Goal: Contribute content: Contribute content

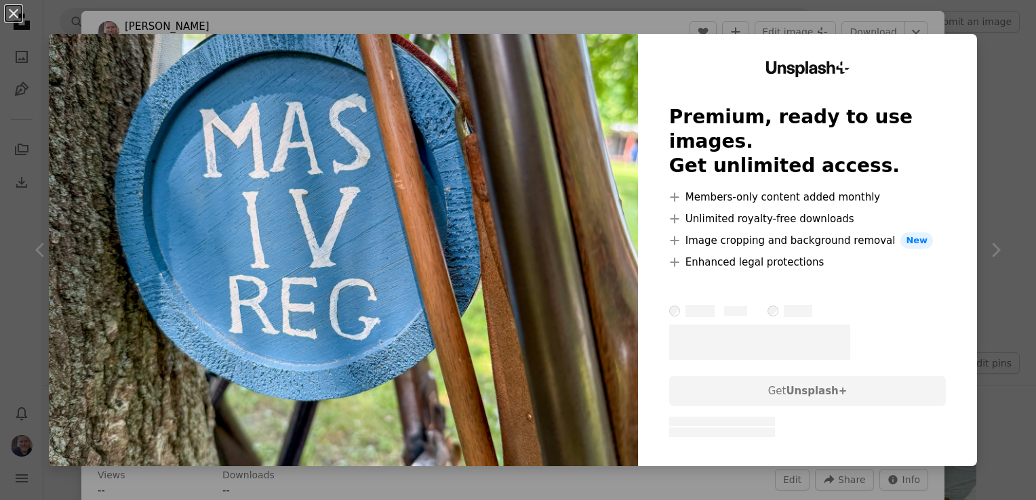
scroll to position [407, 0]
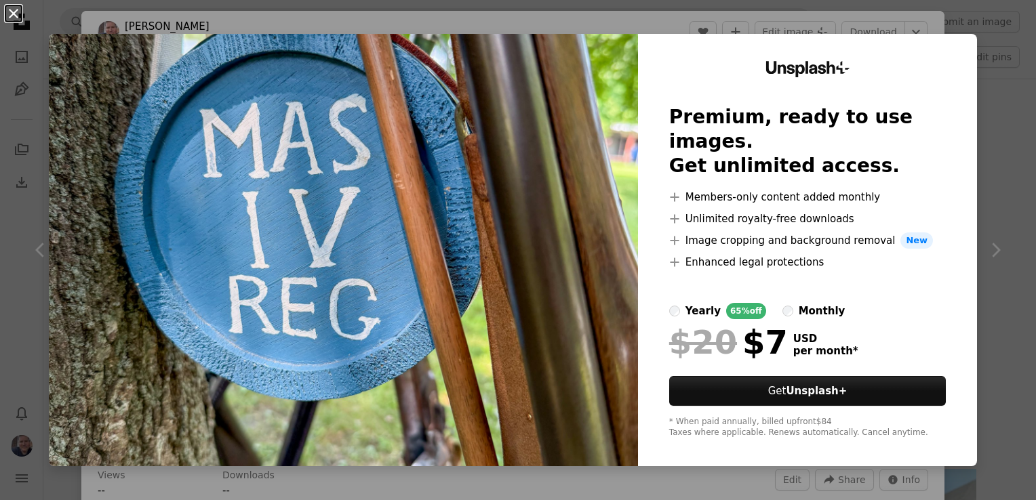
click at [12, 18] on button "An X shape" at bounding box center [13, 13] width 16 height 16
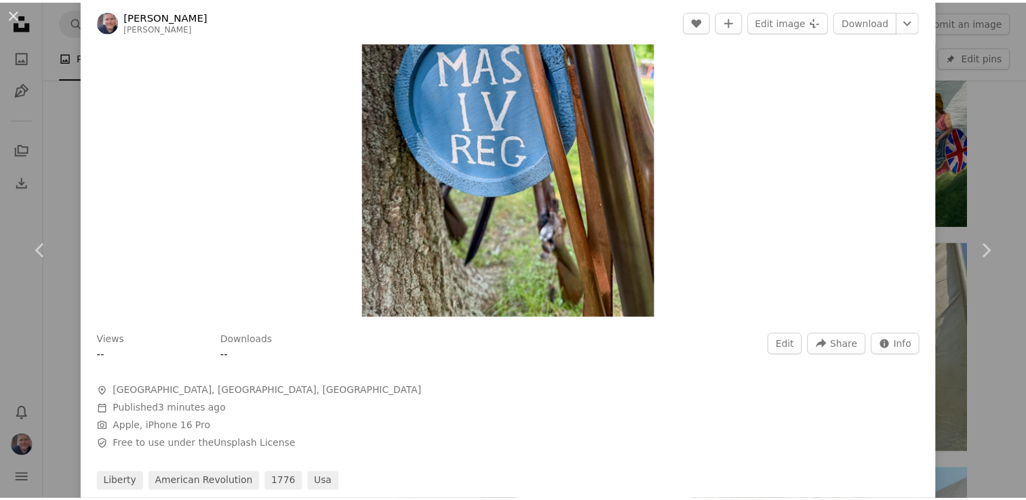
scroll to position [68, 0]
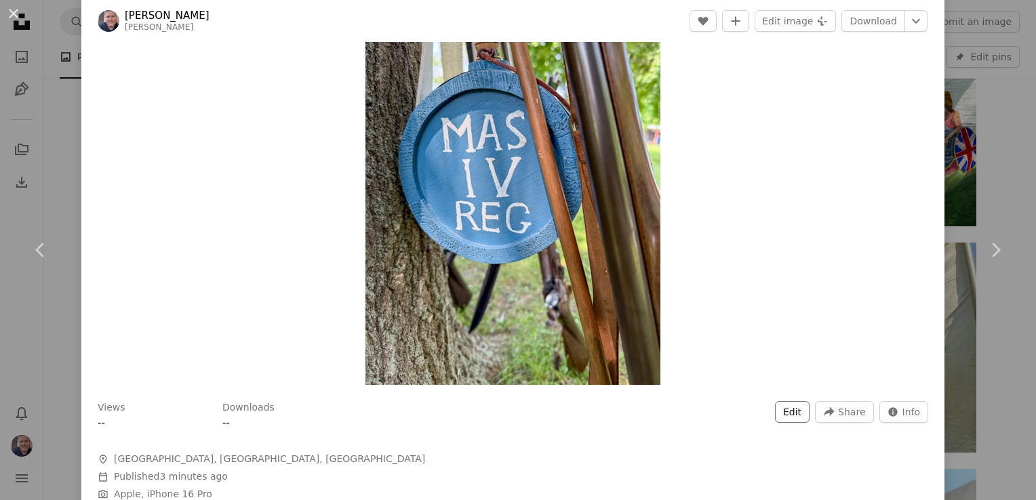
click at [790, 410] on button "Edit" at bounding box center [792, 412] width 35 height 22
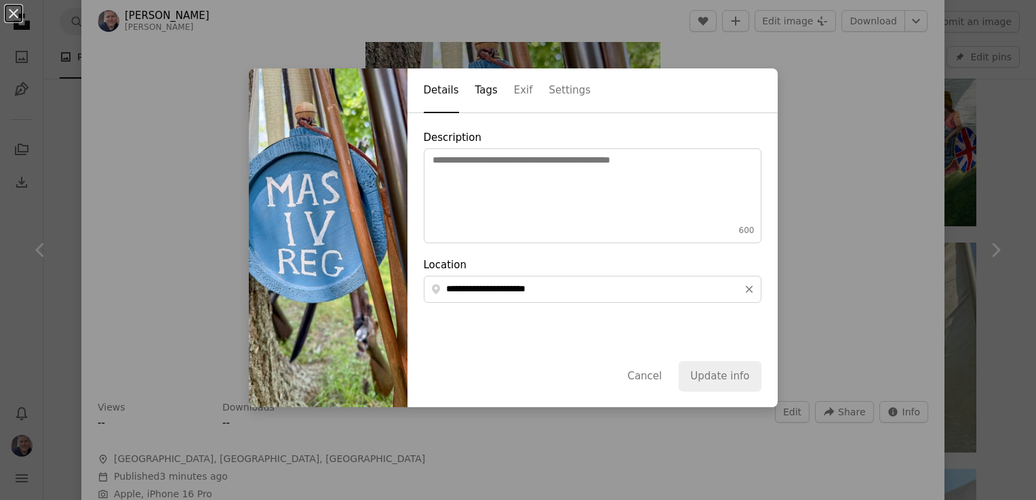
click at [475, 91] on button "Tags" at bounding box center [486, 91] width 22 height 44
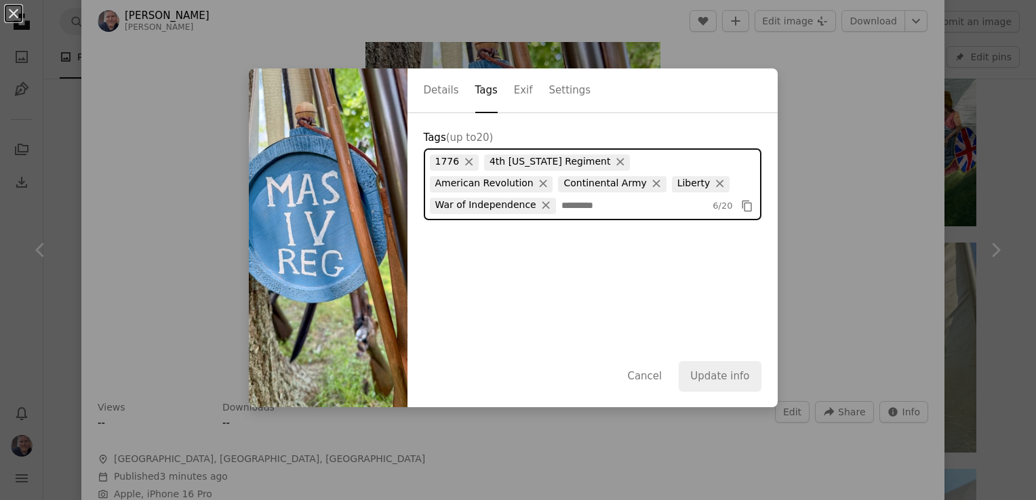
click at [561, 210] on input "Tags (up to 20 )" at bounding box center [634, 206] width 146 height 14
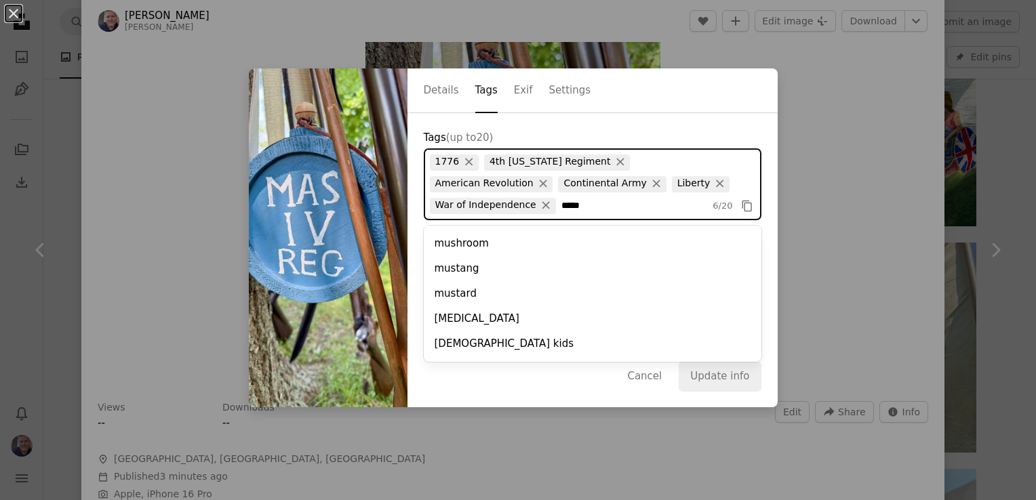
type input "******"
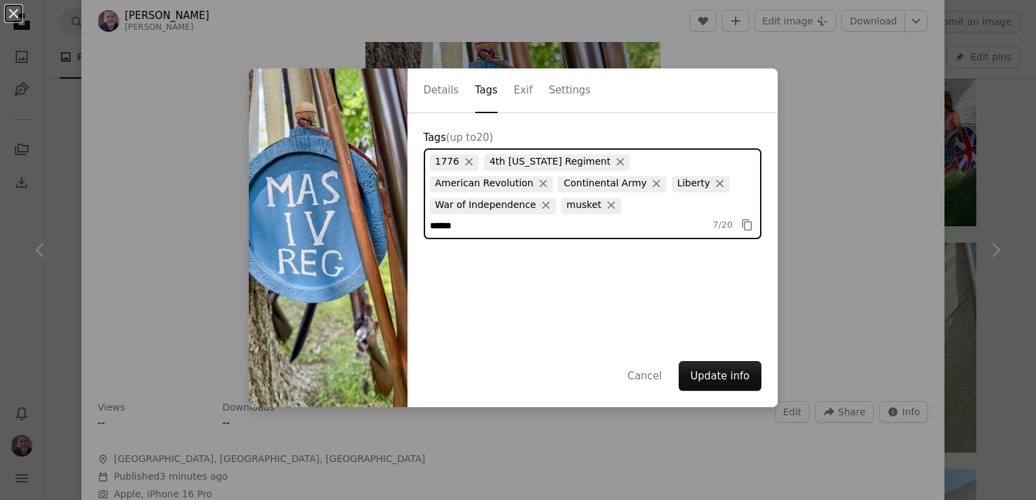
type input "*******"
type input "**********"
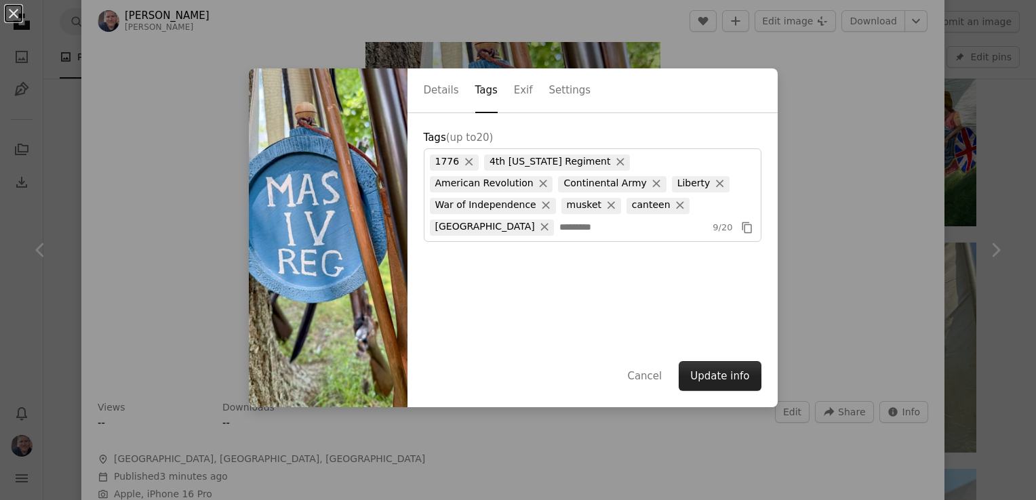
click at [717, 373] on button "Update info" at bounding box center [720, 376] width 82 height 30
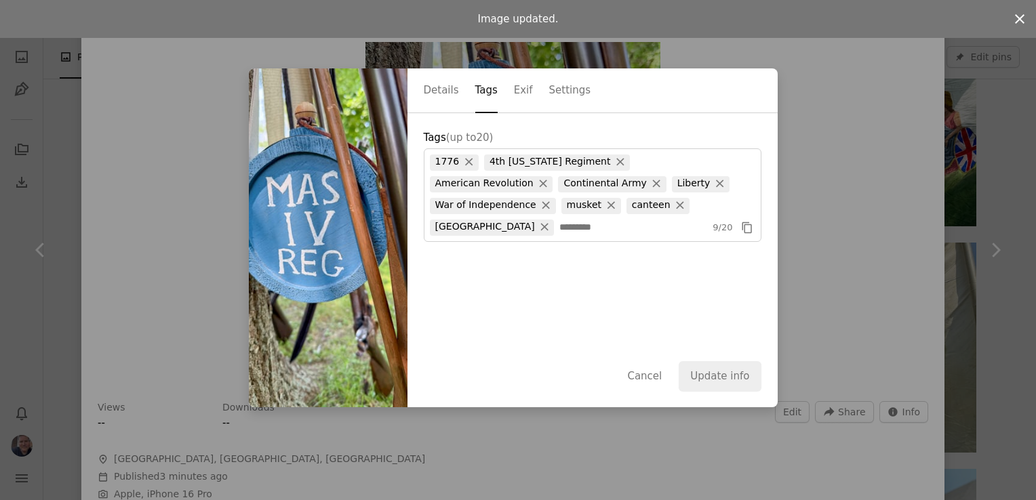
click at [1014, 31] on button "An X shape" at bounding box center [1020, 19] width 33 height 33
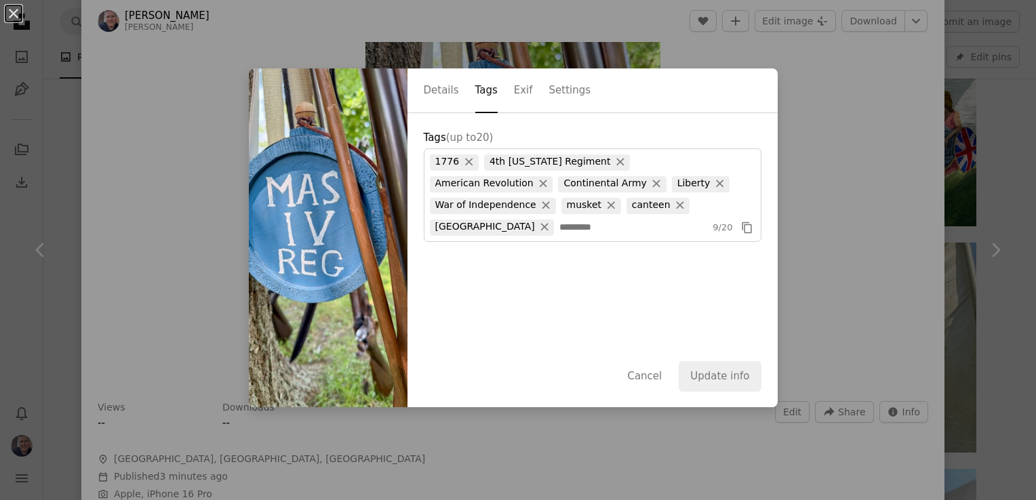
click at [23, 246] on div "An X shape Details Tags Exif Settings Tags (up to 20 ) 1776 × 4th [US_STATE] Re…" at bounding box center [518, 250] width 1036 height 500
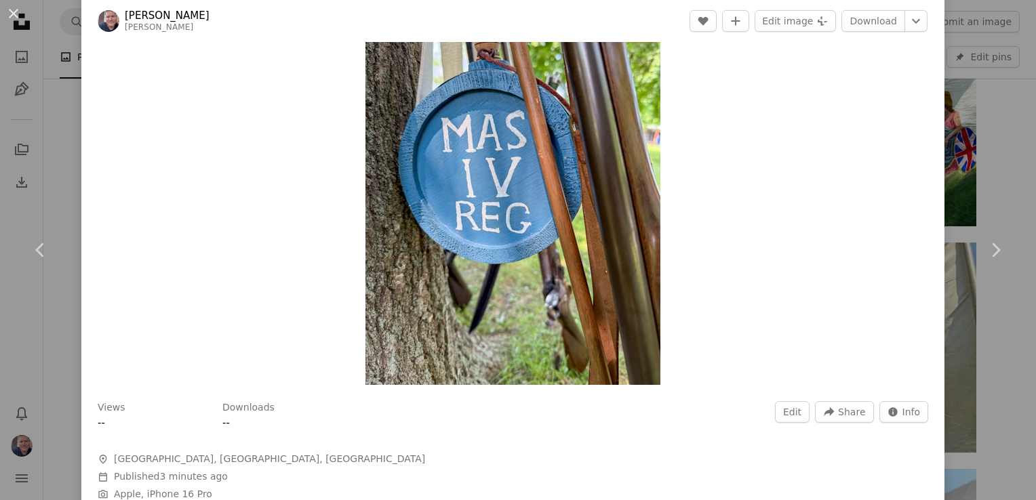
drag, startPoint x: 32, startPoint y: 11, endPoint x: 23, endPoint y: 12, distance: 8.9
click at [32, 11] on div "An X shape Chevron left Chevron right [PERSON_NAME] [PERSON_NAME] Edit A heart …" at bounding box center [518, 250] width 1036 height 500
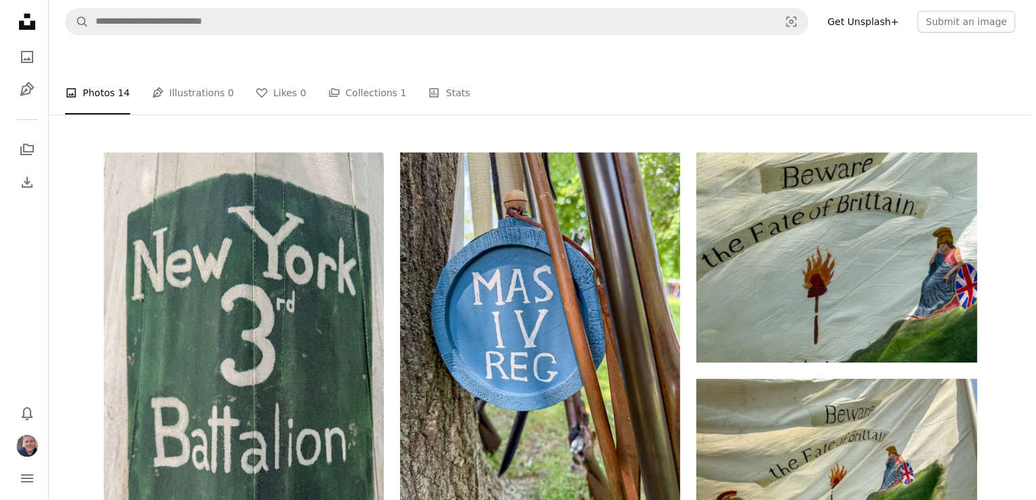
scroll to position [271, 0]
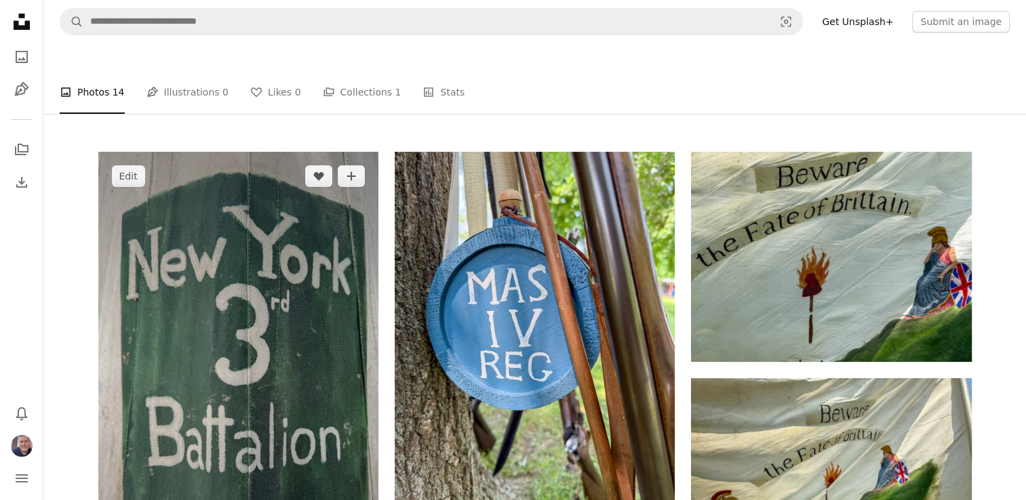
click at [334, 344] on img at bounding box center [238, 388] width 280 height 473
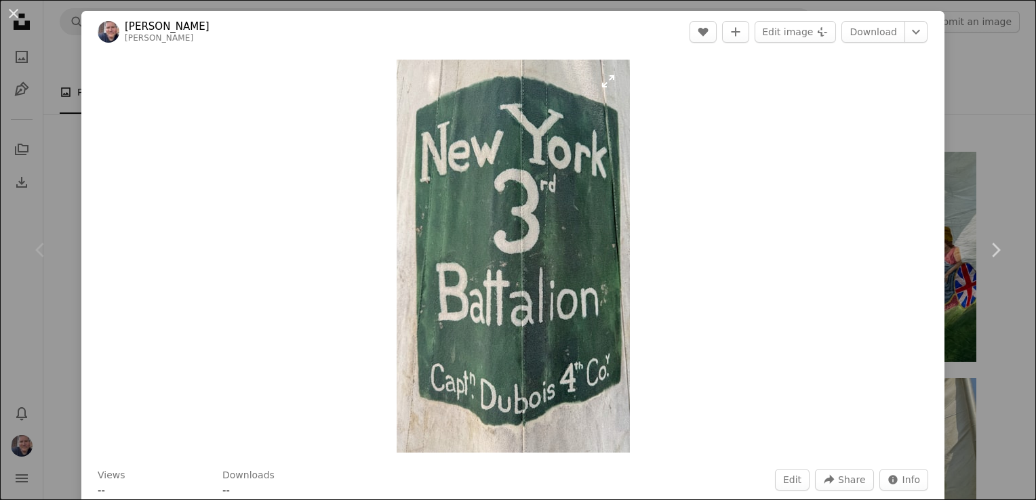
click at [540, 300] on img "Zoom in on this image" at bounding box center [513, 256] width 233 height 393
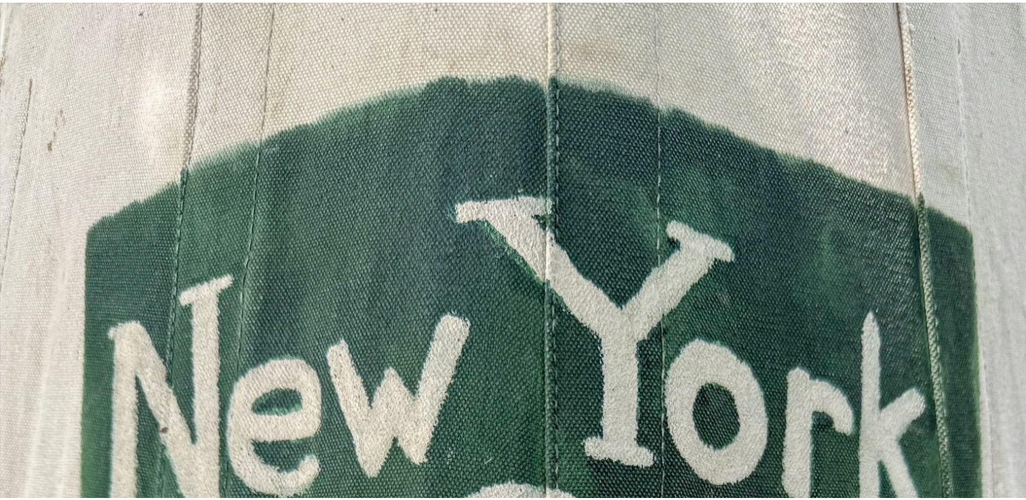
scroll to position [607, 0]
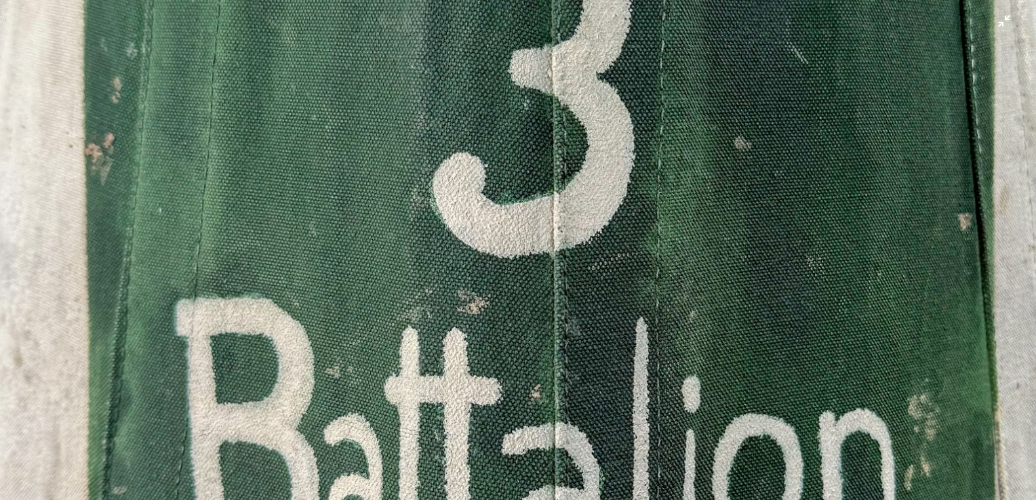
click at [598, 309] on img "Zoom out on this image" at bounding box center [517, 267] width 1037 height 1750
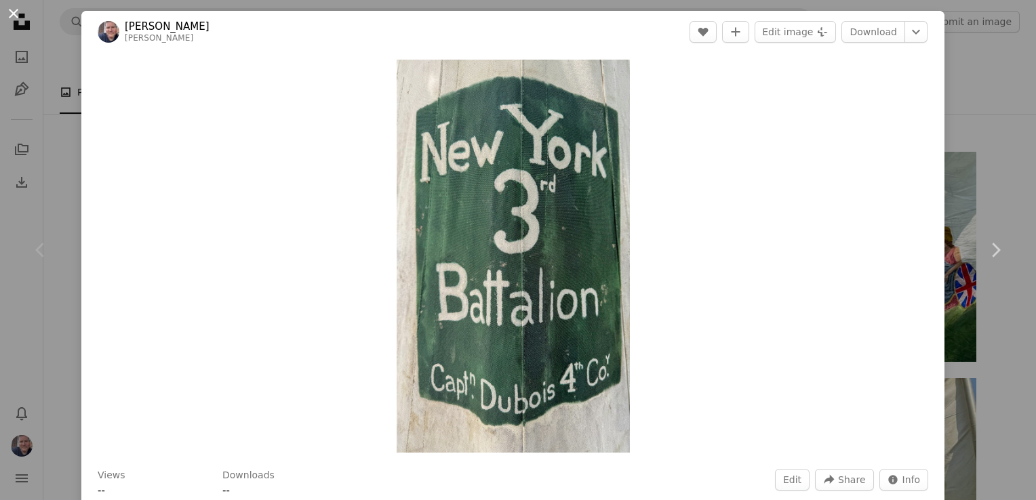
click at [12, 17] on button "An X shape" at bounding box center [13, 13] width 16 height 16
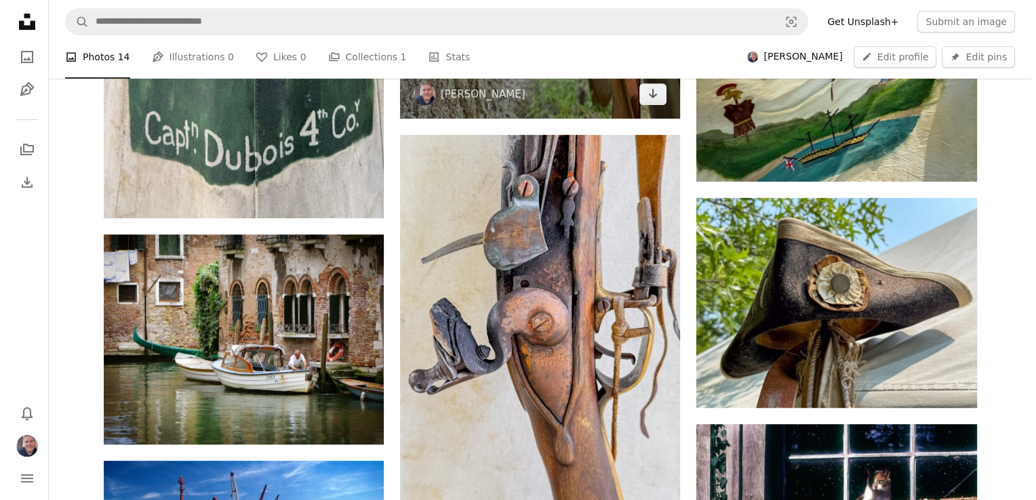
scroll to position [1153, 0]
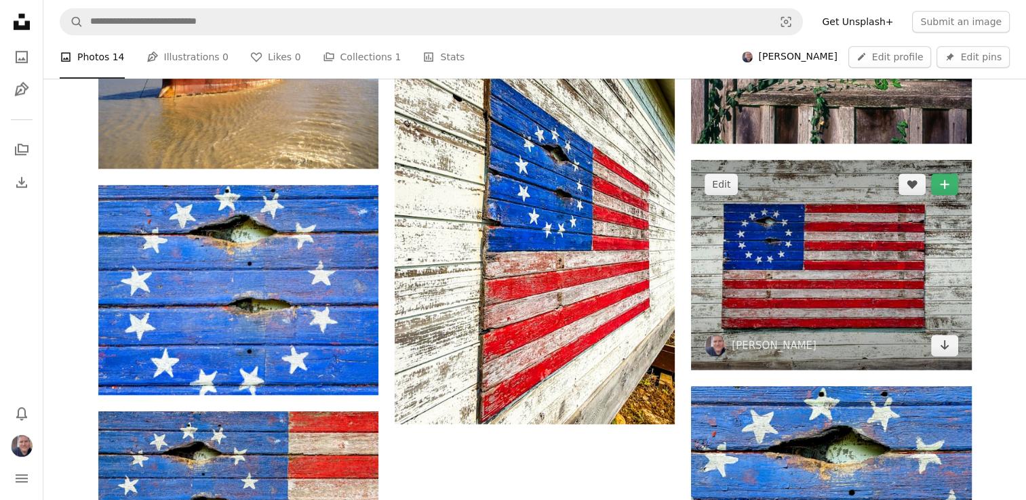
click at [789, 302] on img at bounding box center [831, 265] width 280 height 210
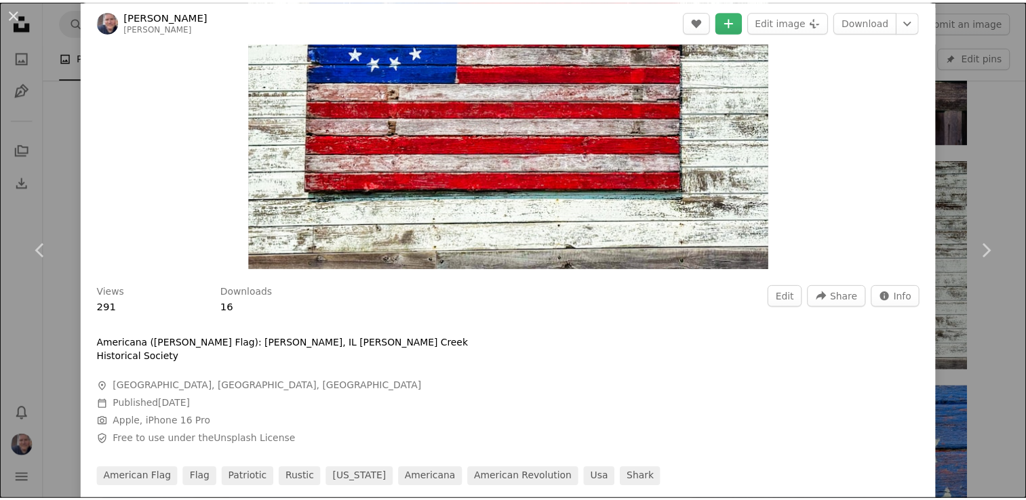
scroll to position [203, 0]
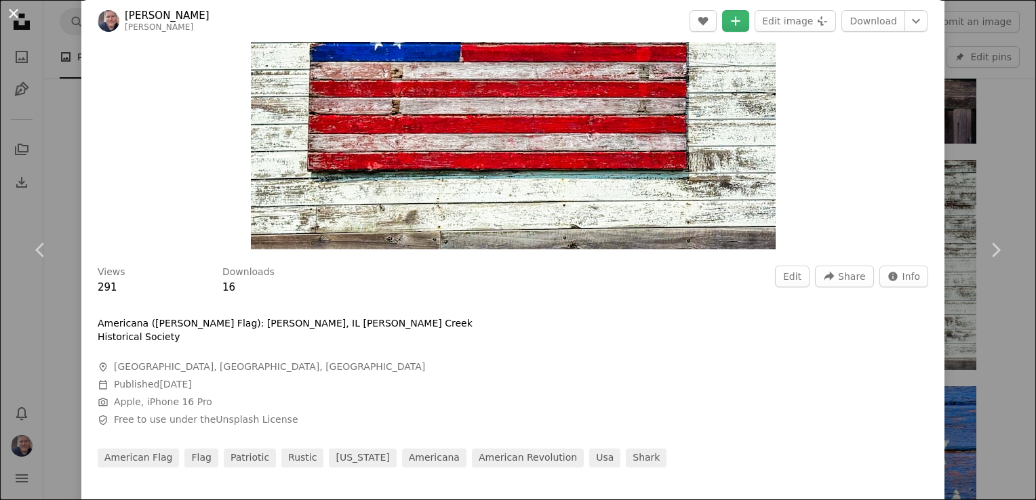
click at [16, 17] on button "An X shape" at bounding box center [13, 13] width 16 height 16
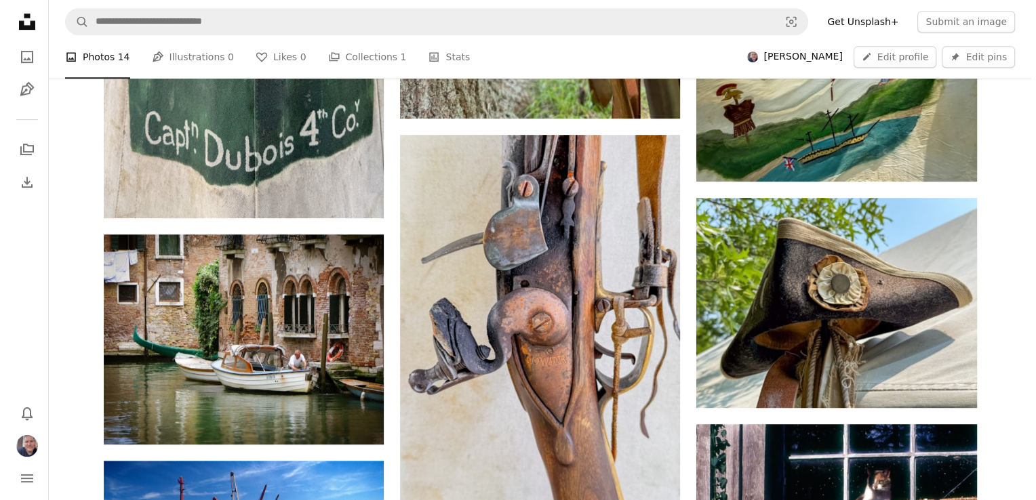
scroll to position [746, 0]
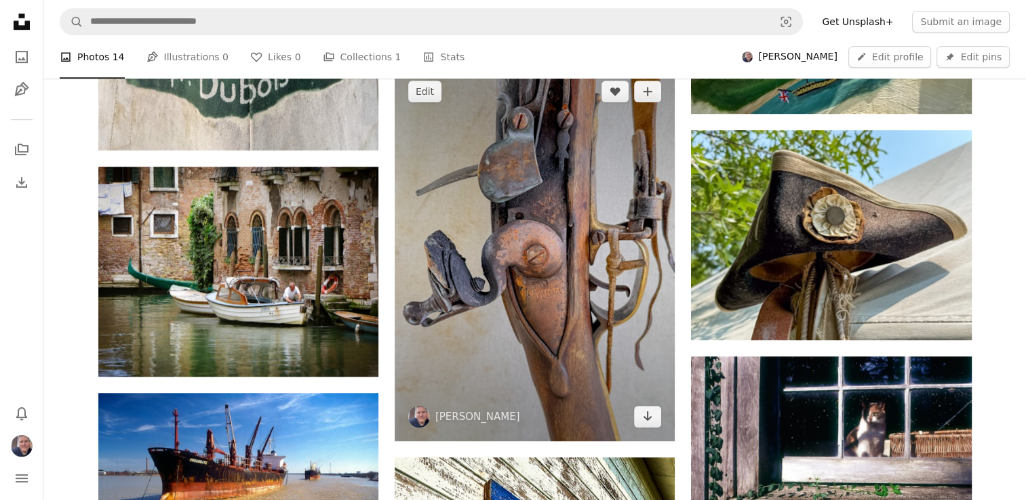
click at [461, 336] on img at bounding box center [535, 254] width 280 height 374
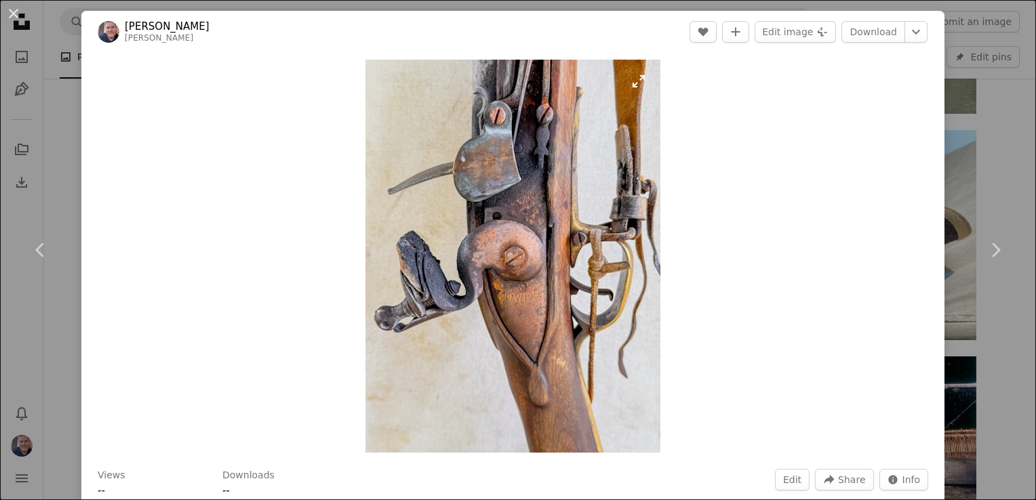
click at [461, 336] on img "Zoom in on this image" at bounding box center [512, 256] width 295 height 393
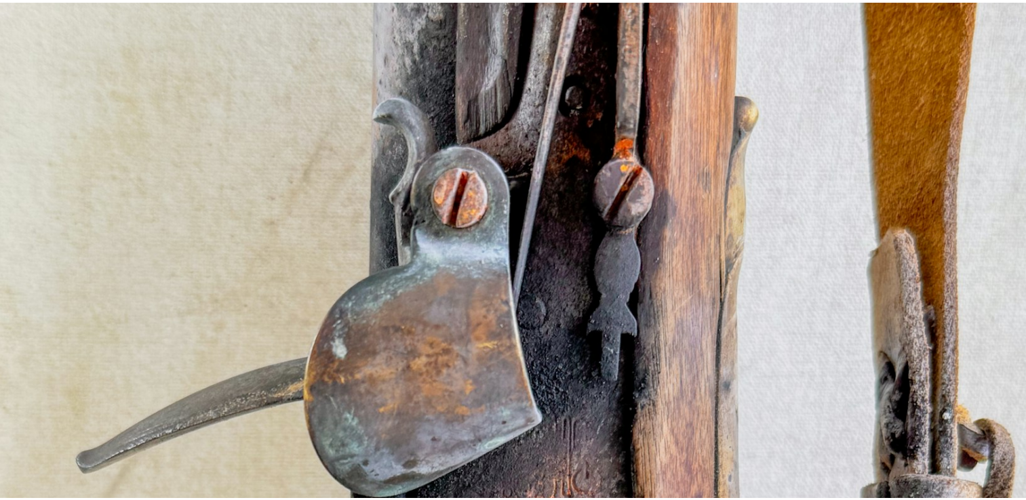
scroll to position [427, 0]
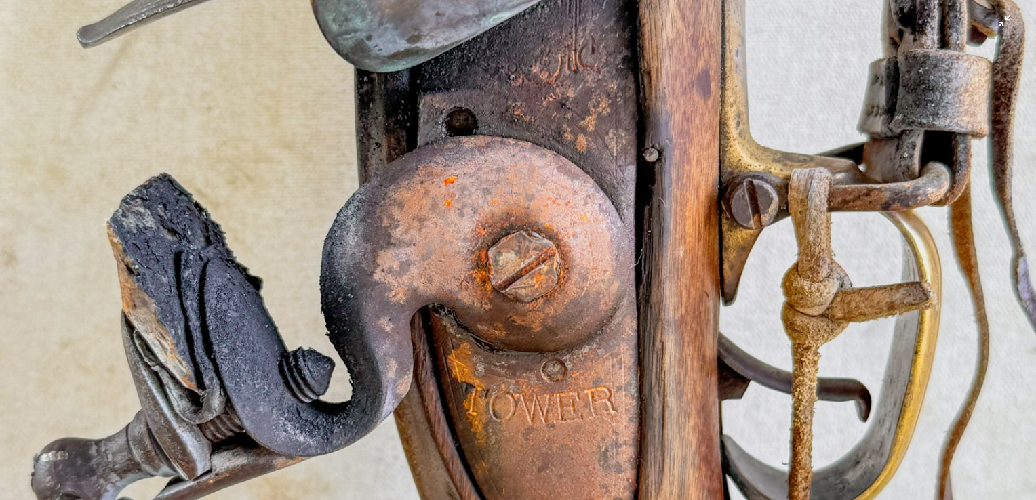
click at [461, 336] on img "Zoom out on this image" at bounding box center [517, 263] width 1037 height 1383
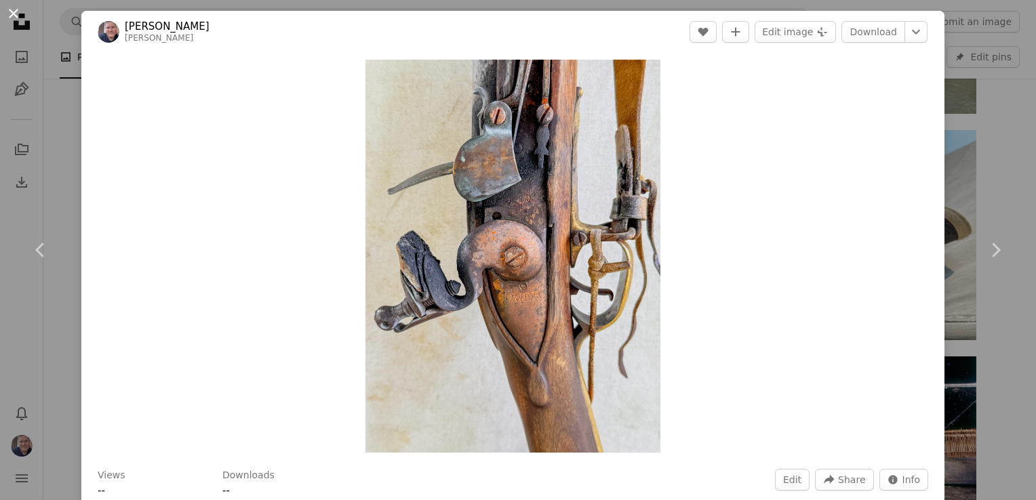
click at [22, 17] on button "An X shape" at bounding box center [13, 13] width 16 height 16
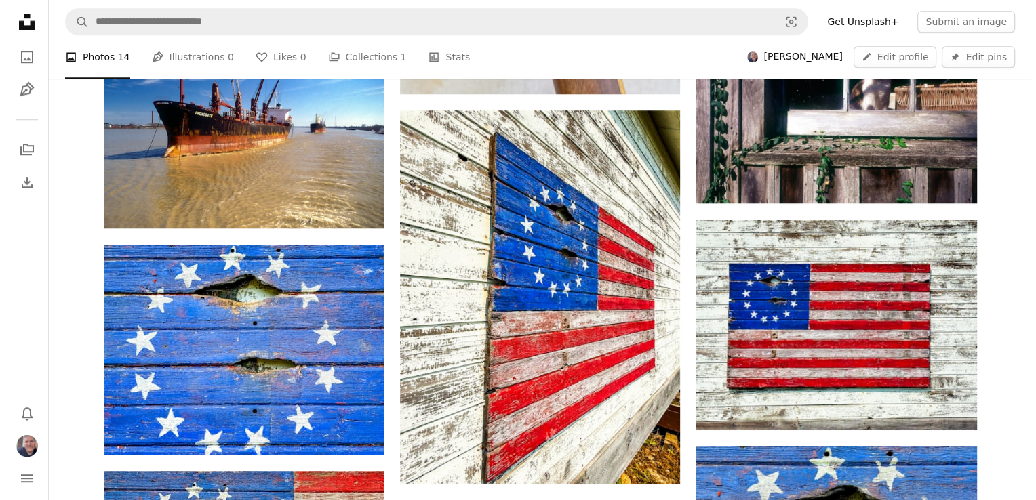
scroll to position [949, 0]
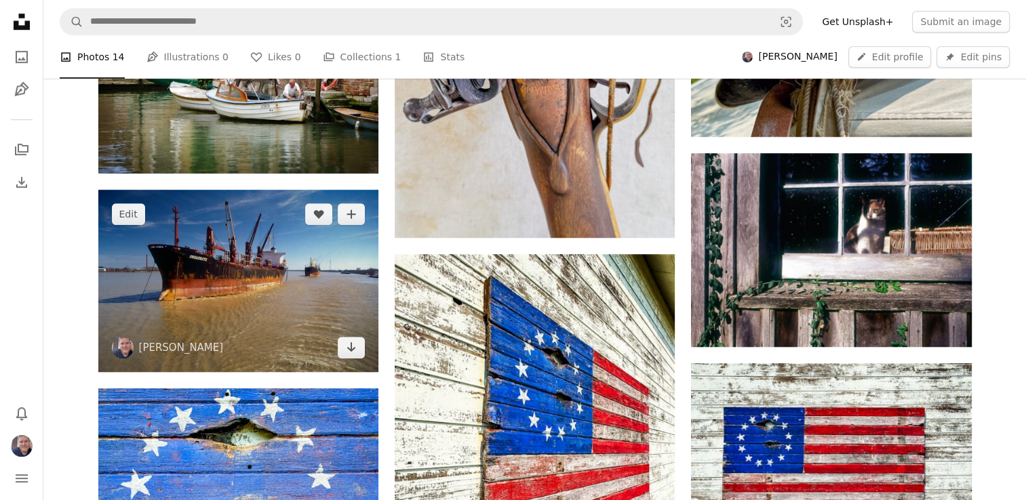
click at [281, 225] on img at bounding box center [238, 281] width 280 height 182
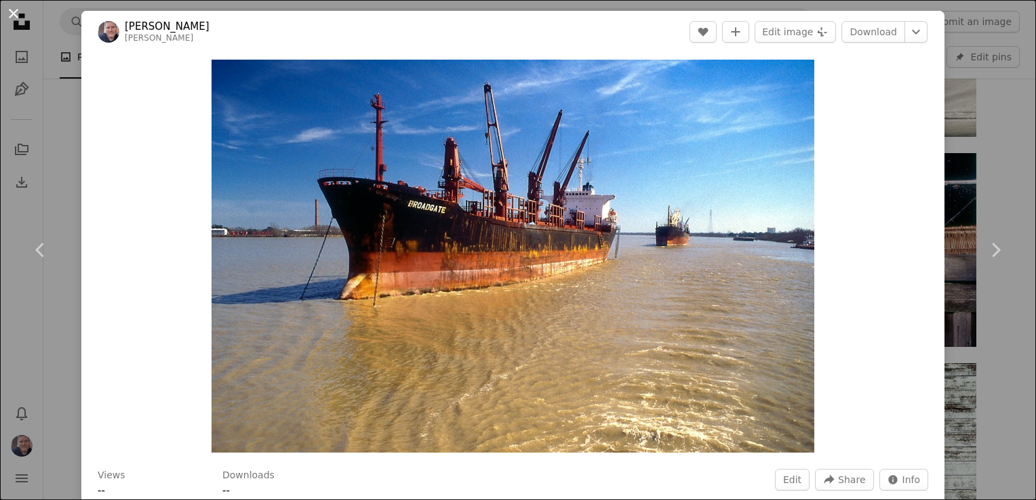
click at [16, 15] on button "An X shape" at bounding box center [13, 13] width 16 height 16
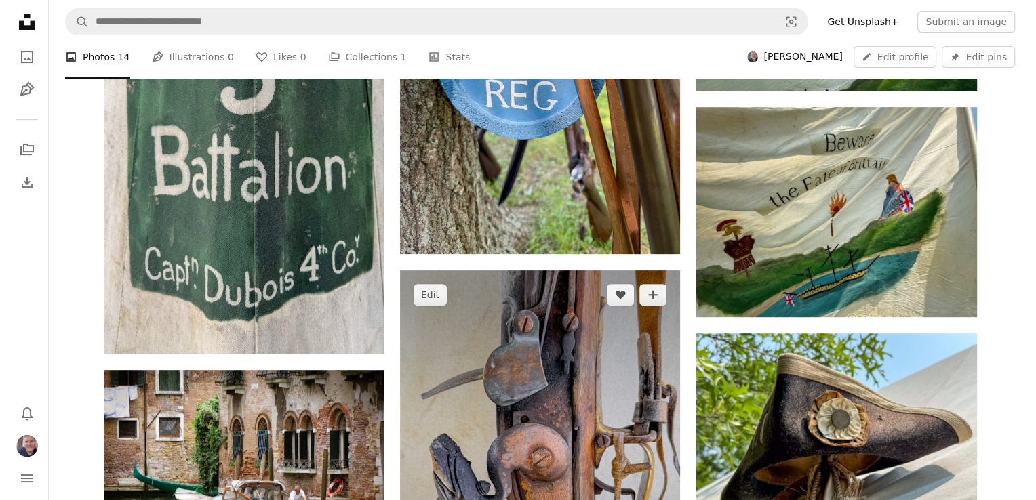
scroll to position [407, 0]
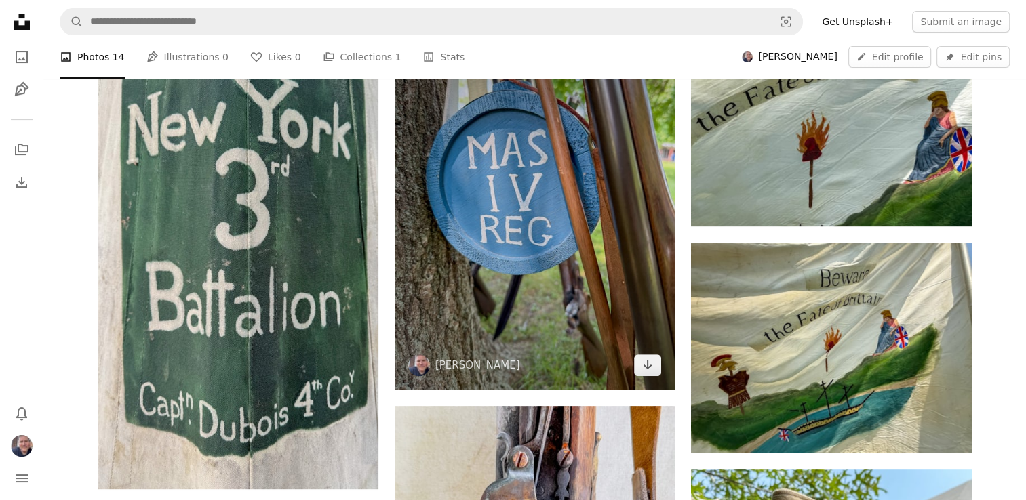
click at [559, 266] on img at bounding box center [535, 203] width 280 height 374
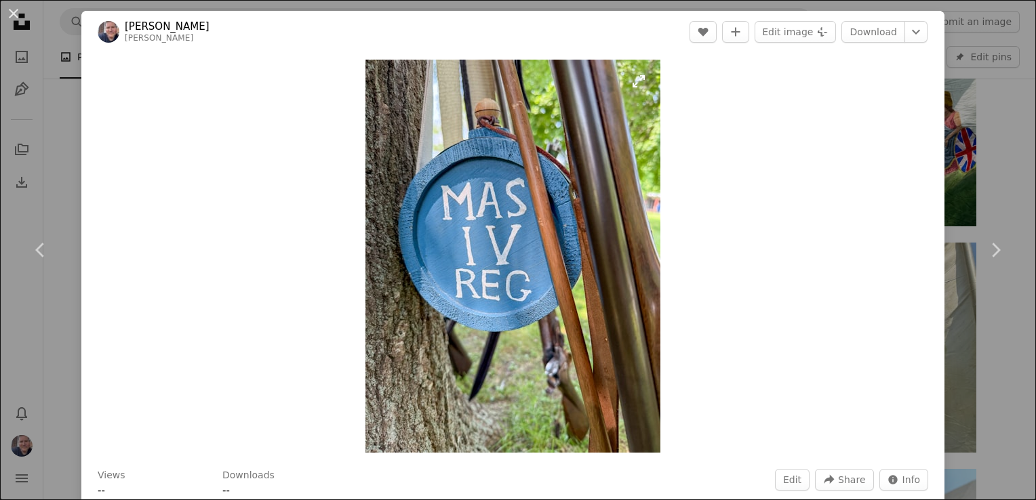
click at [513, 256] on img "Zoom in on this image" at bounding box center [512, 256] width 295 height 393
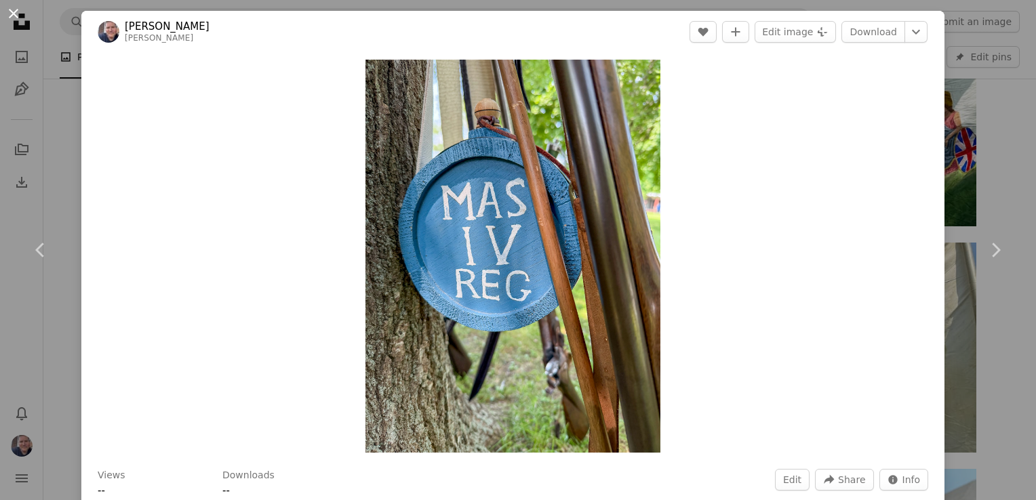
click at [14, 15] on button "An X shape" at bounding box center [13, 13] width 16 height 16
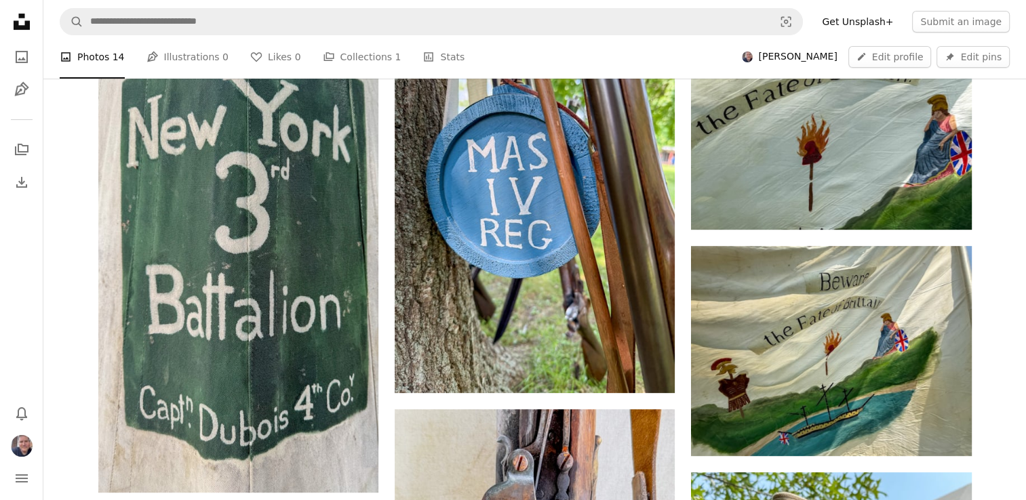
scroll to position [380, 0]
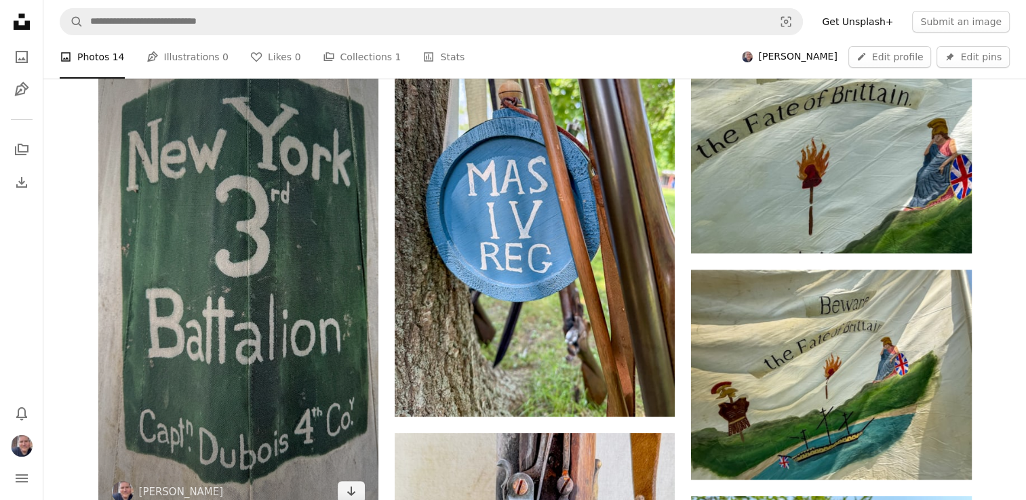
click at [299, 239] on img at bounding box center [238, 279] width 280 height 473
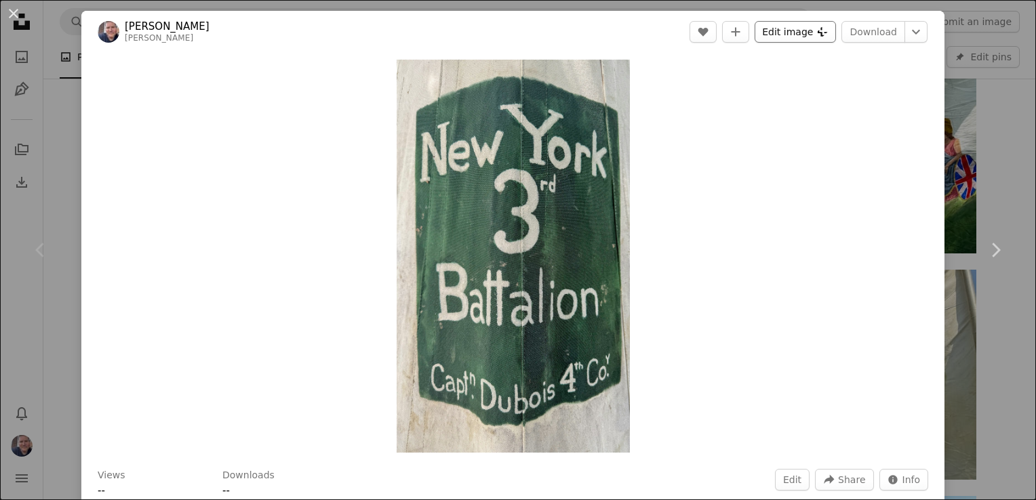
click at [773, 37] on button "Edit image Plus sign for Unsplash+" at bounding box center [795, 32] width 81 height 22
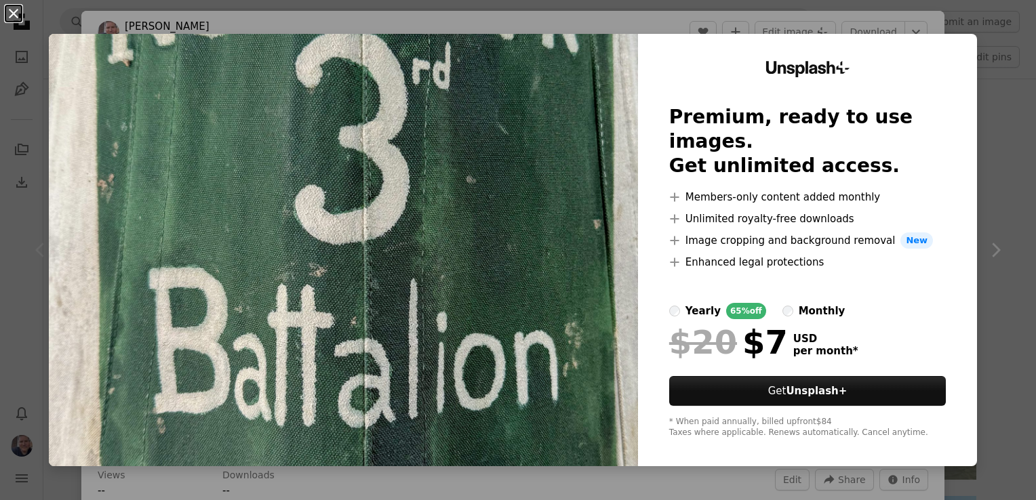
click at [11, 18] on button "An X shape" at bounding box center [13, 13] width 16 height 16
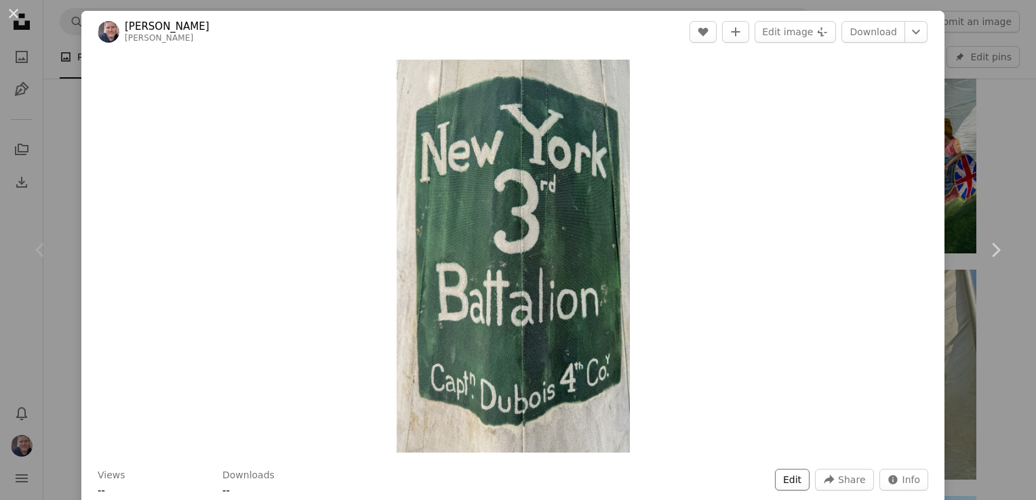
click at [792, 479] on button "Edit" at bounding box center [792, 480] width 35 height 22
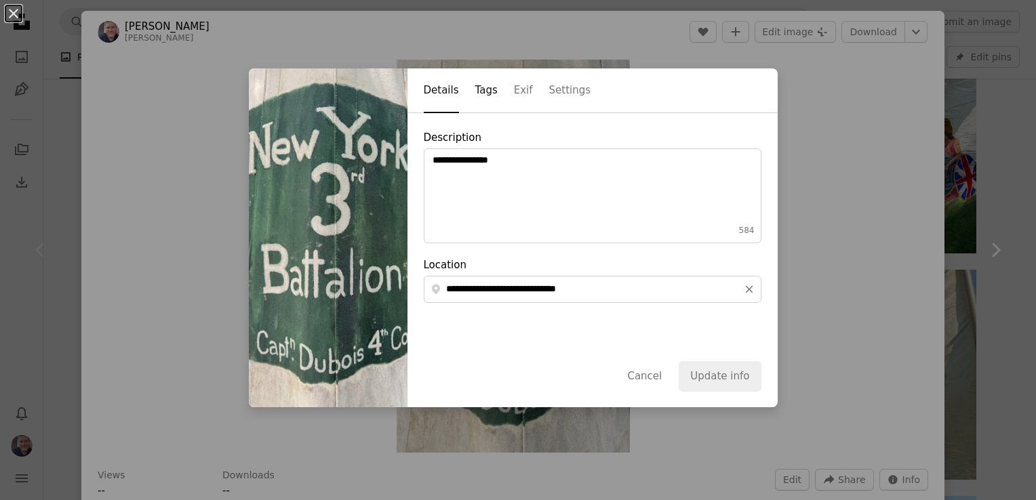
click at [475, 89] on button "Tags" at bounding box center [486, 91] width 22 height 44
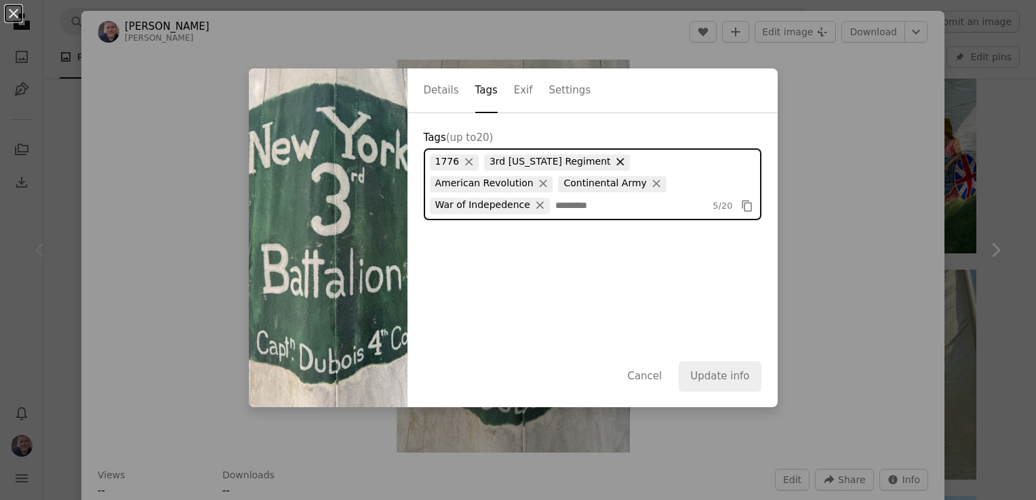
click at [611, 161] on button "×" at bounding box center [621, 162] width 20 height 15
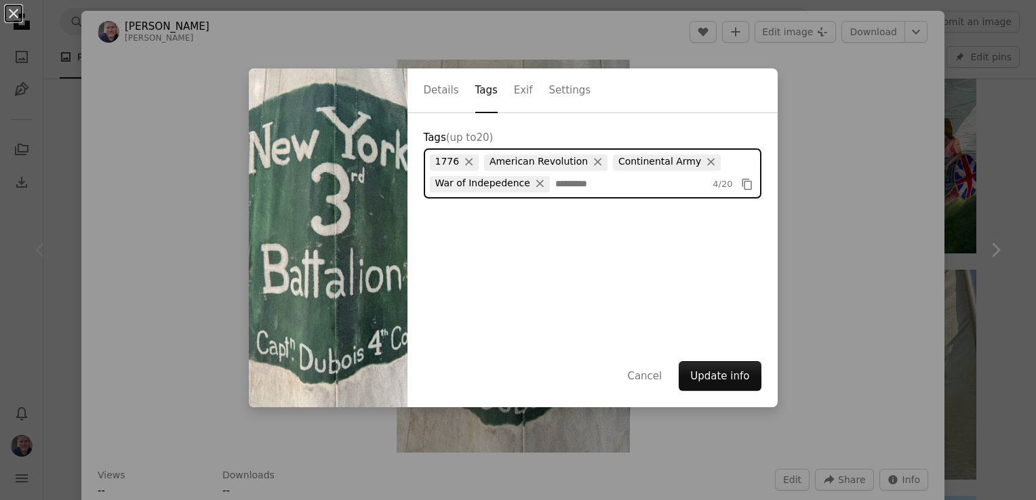
click at [562, 189] on input "Tags (up to 20 )" at bounding box center [631, 185] width 153 height 14
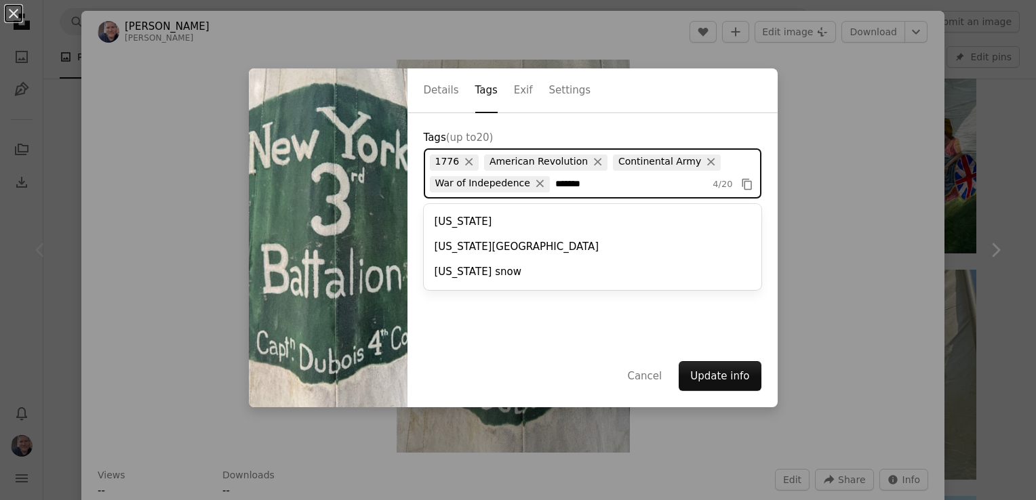
type input "********"
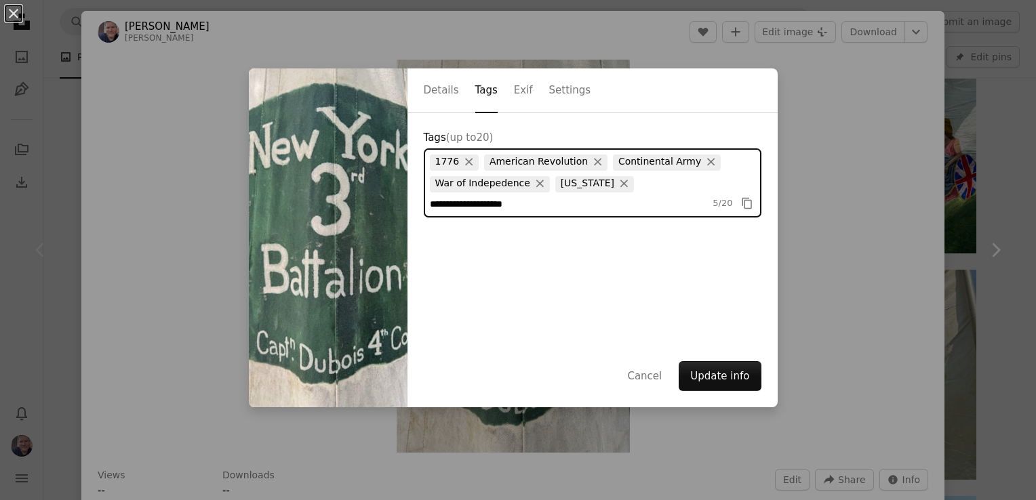
type input "**********"
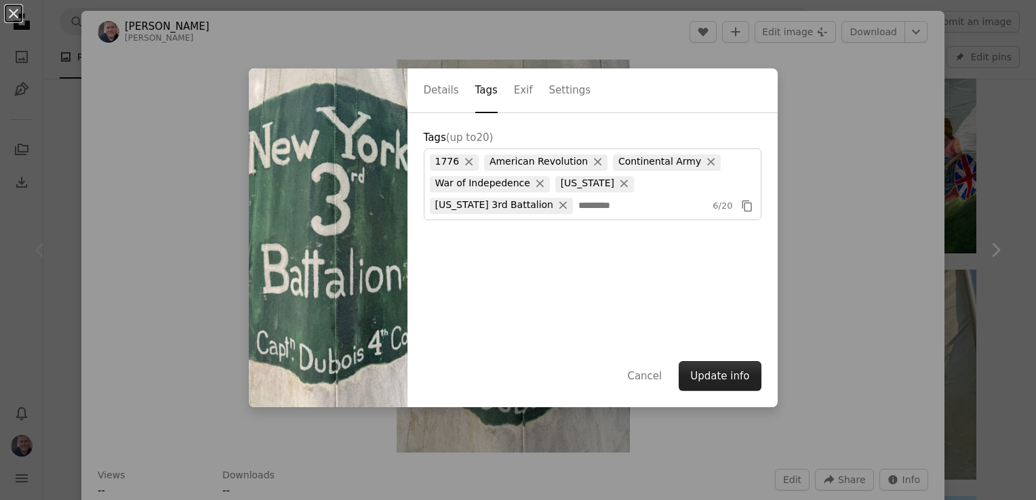
click at [689, 383] on button "Update info" at bounding box center [720, 376] width 82 height 30
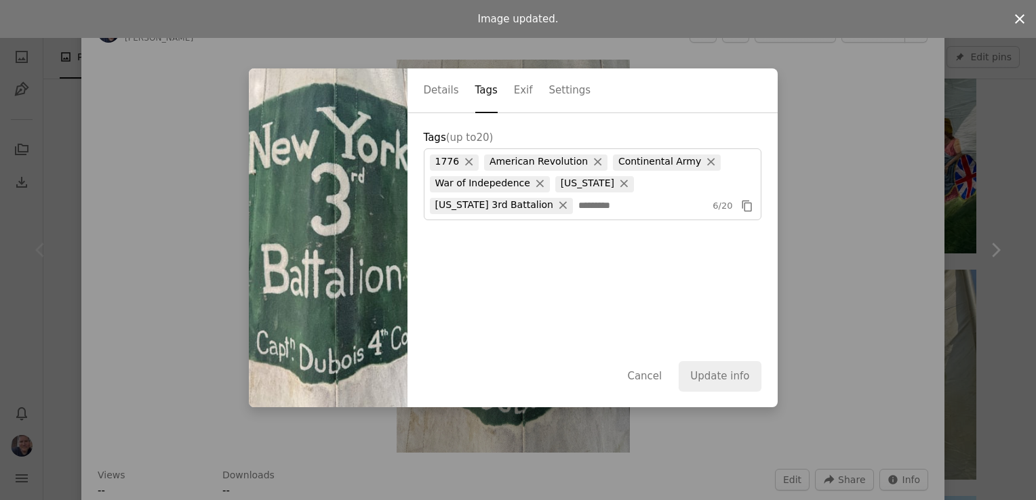
click at [1012, 18] on icon "An X shape" at bounding box center [1020, 19] width 16 height 16
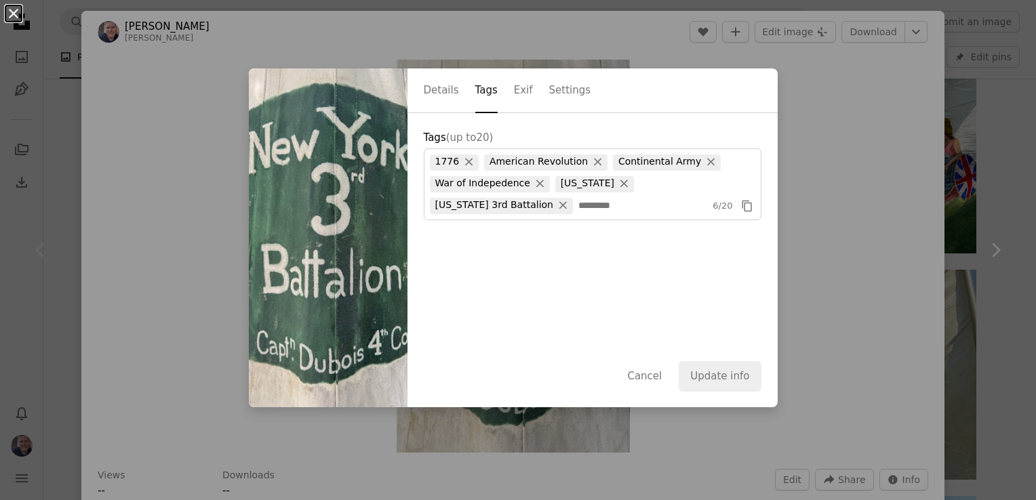
click at [14, 22] on button "An X shape" at bounding box center [13, 13] width 16 height 16
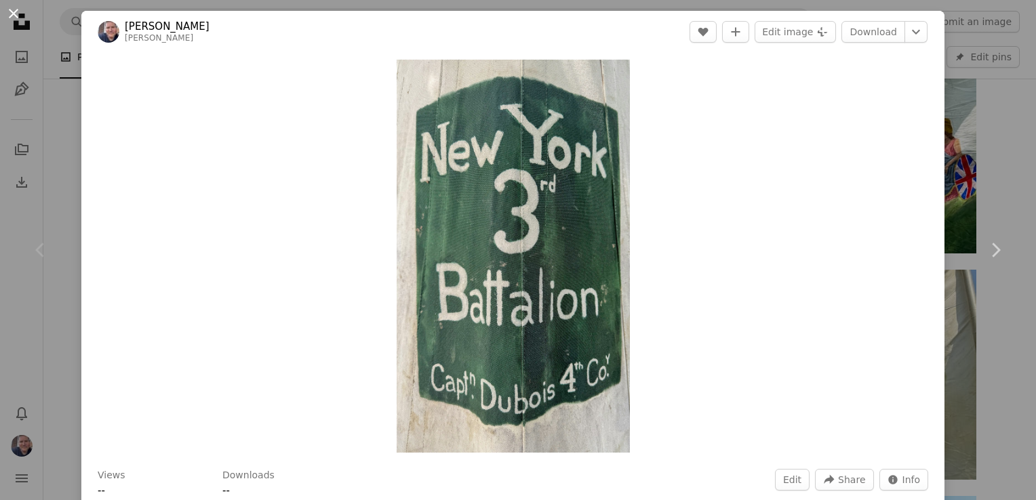
click at [14, 22] on button "An X shape" at bounding box center [13, 13] width 16 height 16
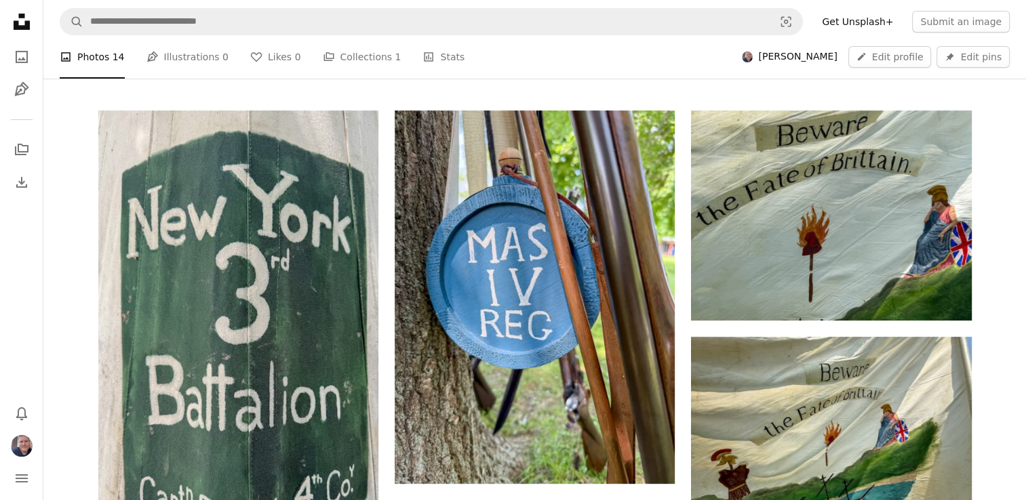
scroll to position [312, 0]
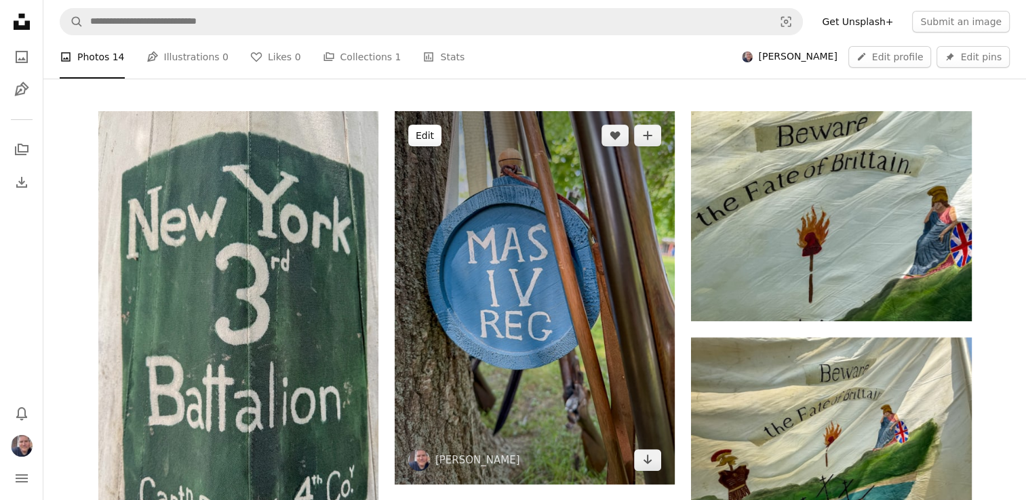
click at [411, 140] on button "Edit" at bounding box center [424, 136] width 33 height 22
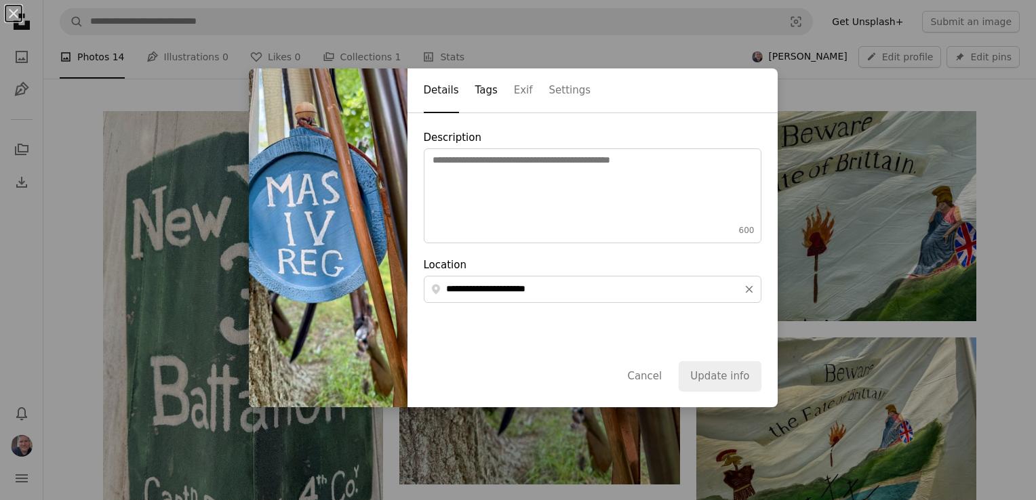
click at [477, 100] on button "Tags" at bounding box center [486, 91] width 22 height 44
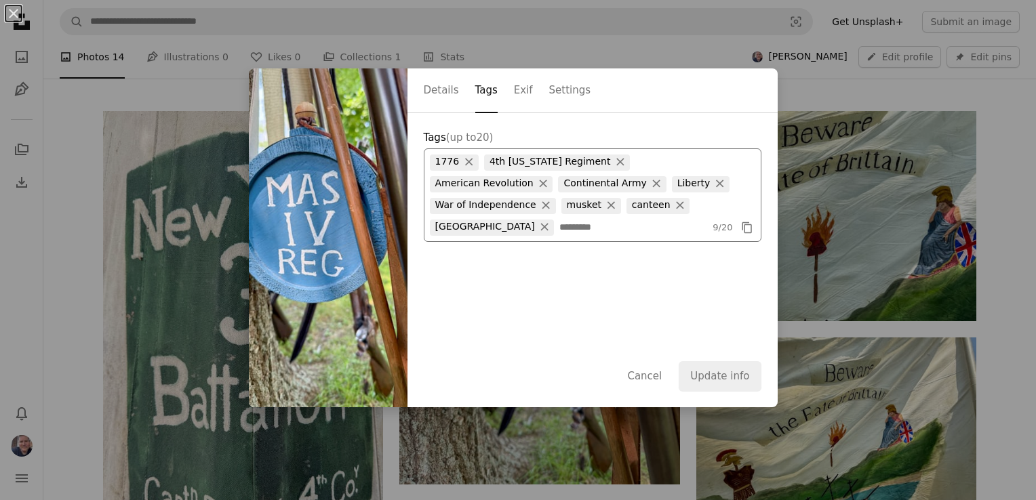
click at [631, 217] on div "1776 × 4th [US_STATE] Regiment × American Revolution × Continental Army × Liber…" at bounding box center [592, 195] width 325 height 81
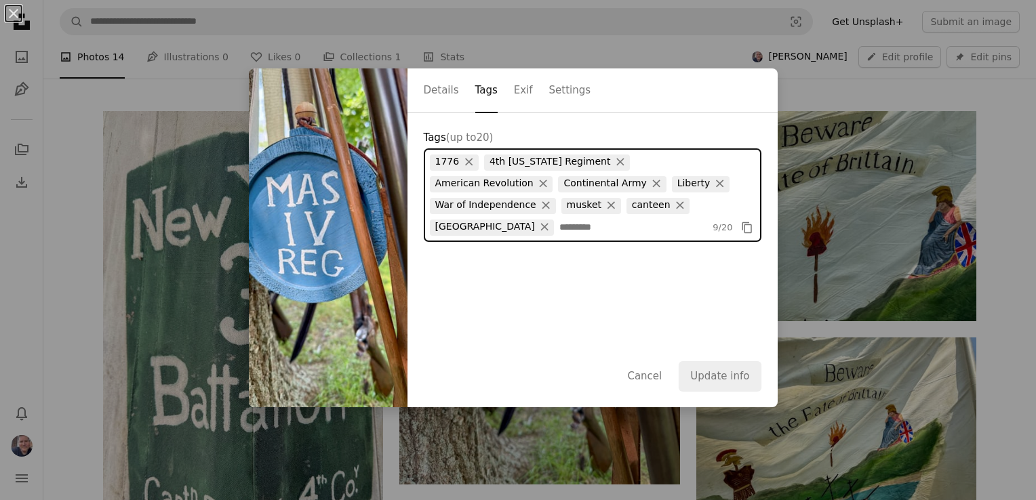
click at [559, 221] on input "Tags (up to 20 )" at bounding box center [633, 228] width 148 height 14
type input "**********"
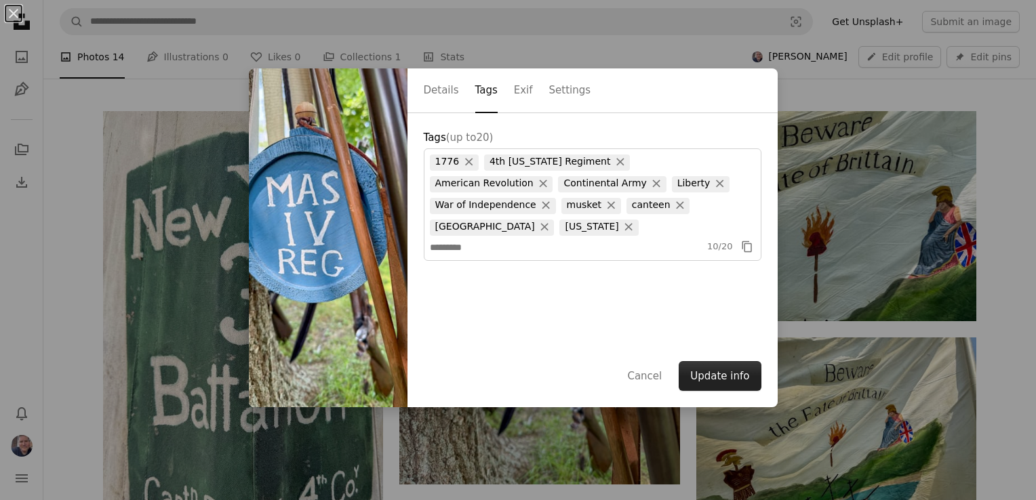
click at [714, 384] on button "Update info" at bounding box center [720, 376] width 82 height 30
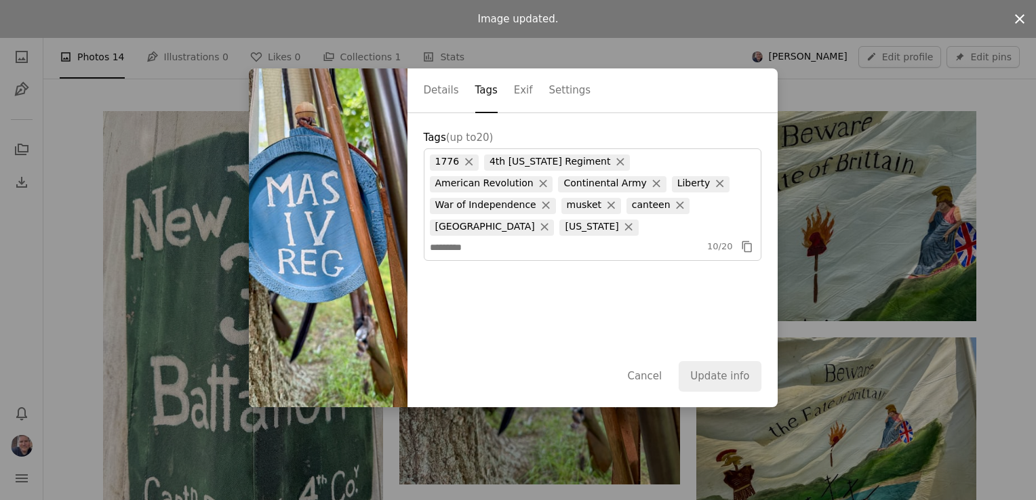
click at [1012, 23] on icon "An X shape" at bounding box center [1020, 19] width 16 height 16
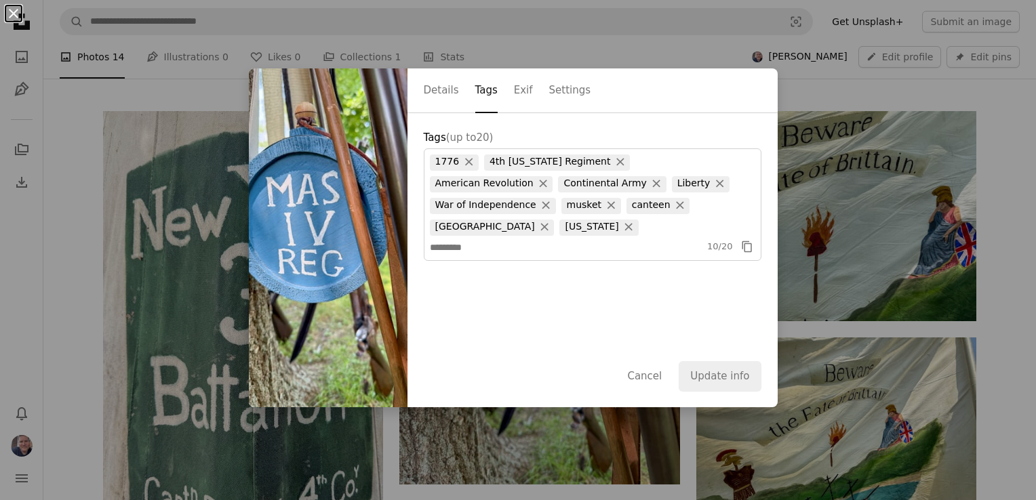
click at [17, 14] on button "An X shape" at bounding box center [13, 13] width 16 height 16
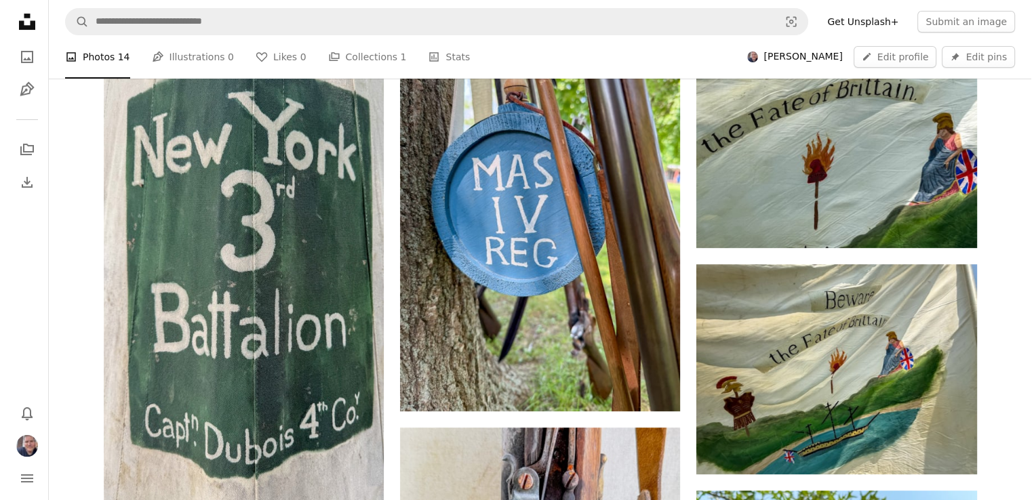
scroll to position [312, 0]
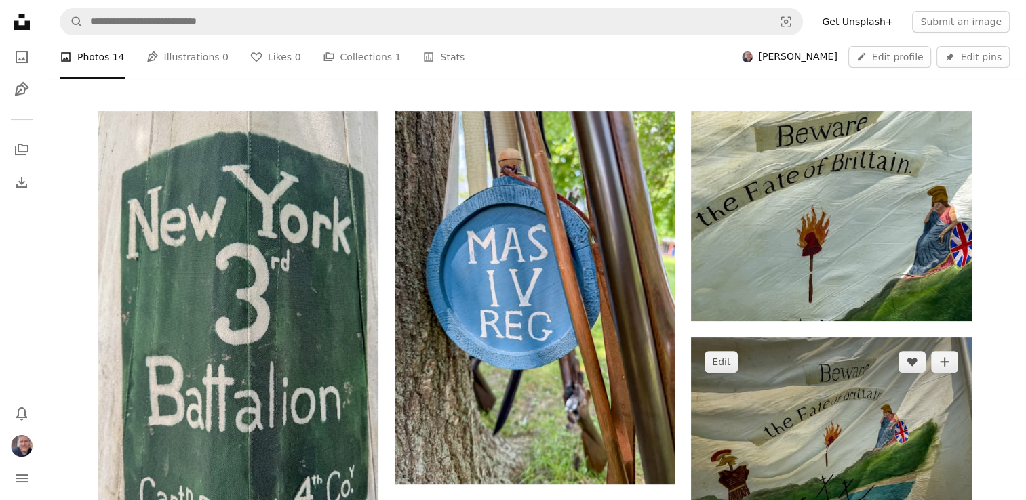
click at [782, 368] on img at bounding box center [831, 443] width 280 height 210
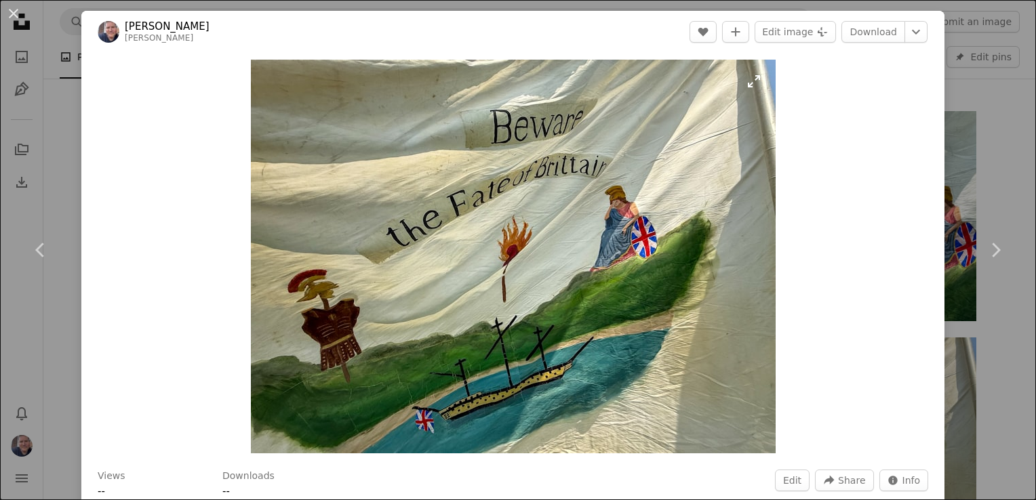
click at [450, 229] on img "Zoom in on this image" at bounding box center [513, 257] width 525 height 394
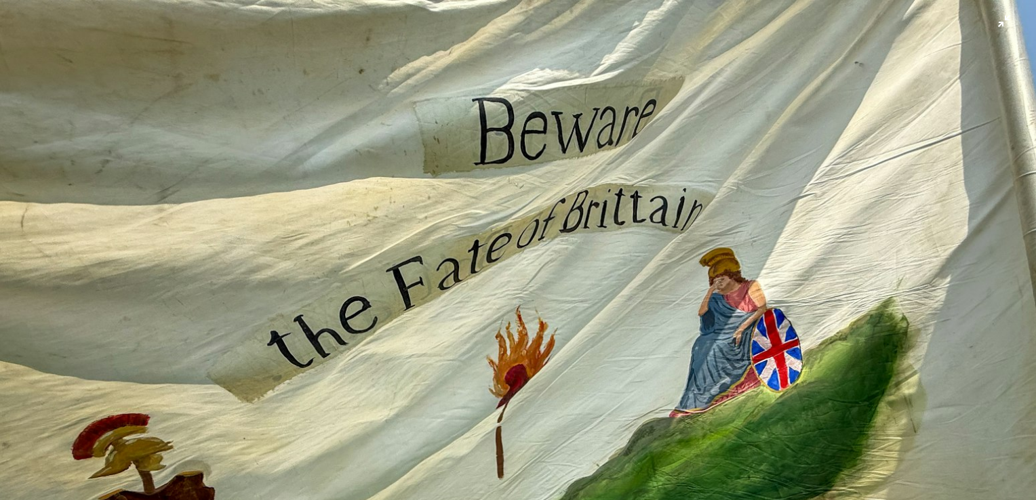
click at [999, 23] on img "Zoom out on this image" at bounding box center [517, 388] width 1037 height 778
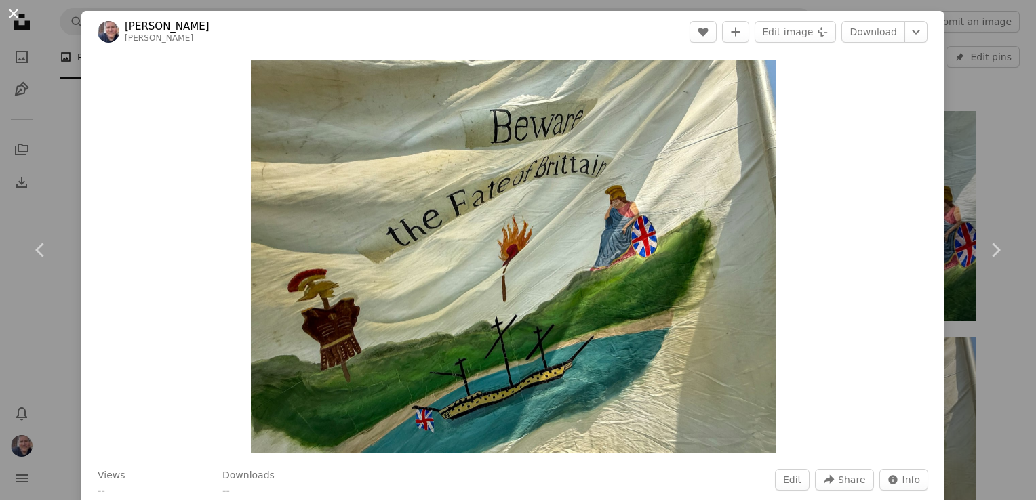
click at [9, 7] on button "An X shape" at bounding box center [13, 13] width 16 height 16
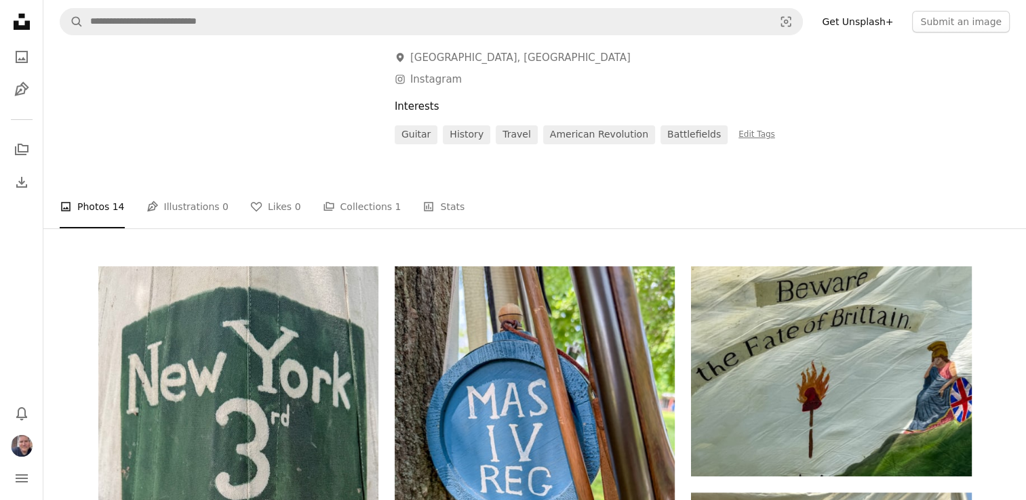
scroll to position [339, 0]
